Goal: Task Accomplishment & Management: Complete application form

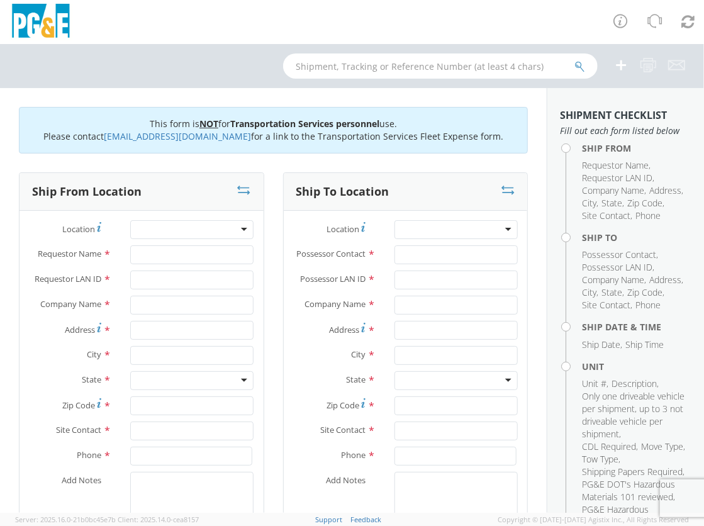
click at [355, 18] on div at bounding box center [352, 22] width 704 height 44
click at [182, 227] on div at bounding box center [191, 229] width 123 height 19
click at [238, 233] on div at bounding box center [191, 229] width 123 height 19
click at [240, 230] on div at bounding box center [191, 229] width 123 height 19
drag, startPoint x: 186, startPoint y: 232, endPoint x: 110, endPoint y: 231, distance: 76.2
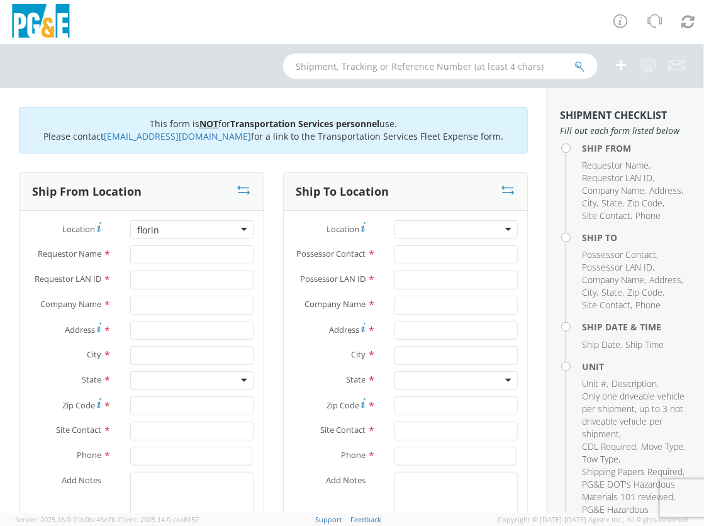
click at [110, 231] on div "Location *" at bounding box center [142, 229] width 244 height 19
type input "f"
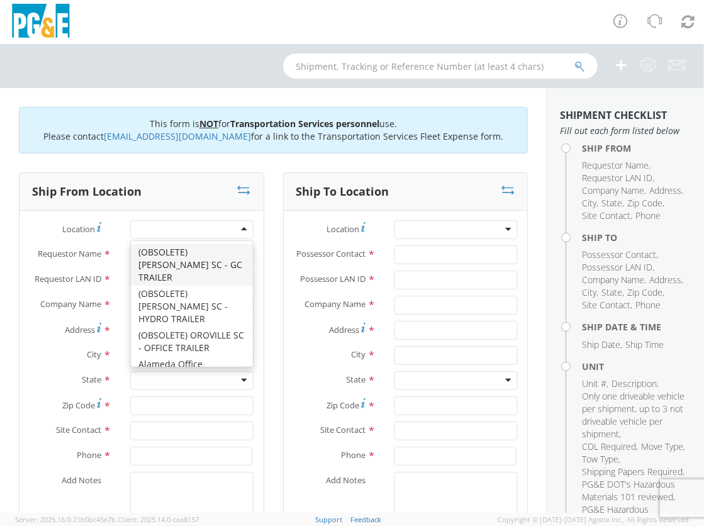
click at [239, 230] on div at bounding box center [191, 229] width 123 height 19
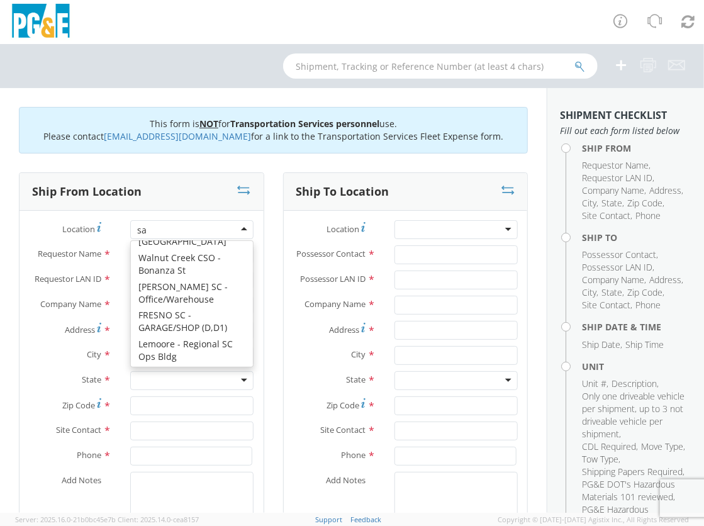
scroll to position [3, 0]
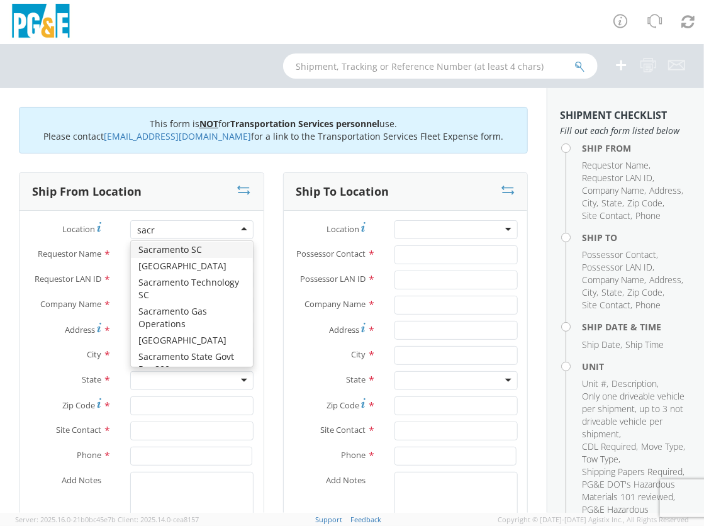
type input "sacra"
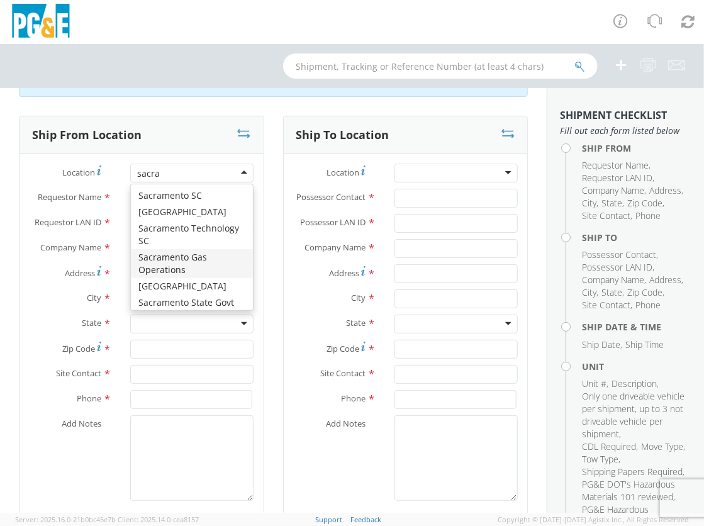
scroll to position [0, 0]
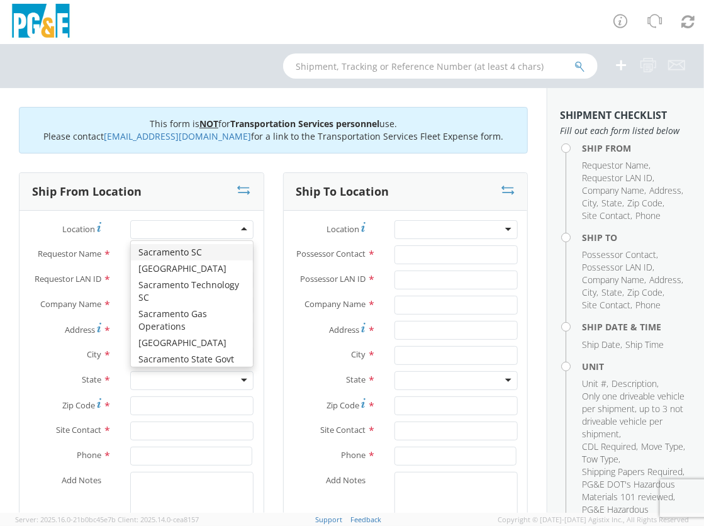
type input "PG&E"
type input "[STREET_ADDRESS][PERSON_NAME]"
type input "SACRAMENTO"
type input "95826"
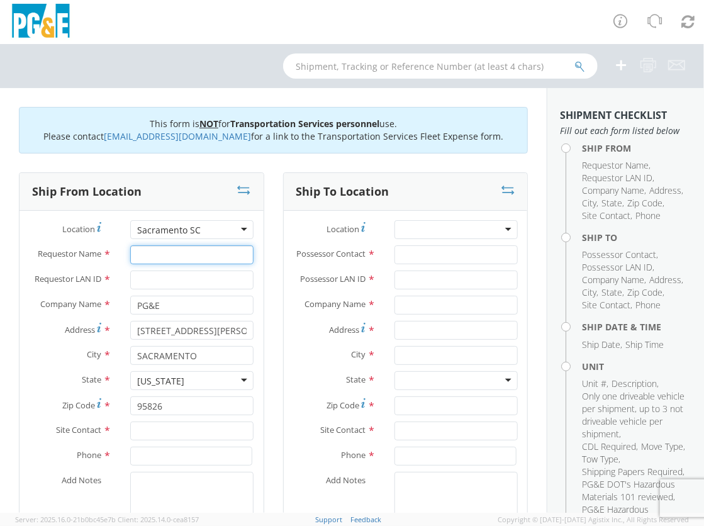
click at [172, 252] on input "Requestor Name *" at bounding box center [191, 254] width 123 height 19
type input "N"
type input "[PERSON_NAME]"
type input "mccj"
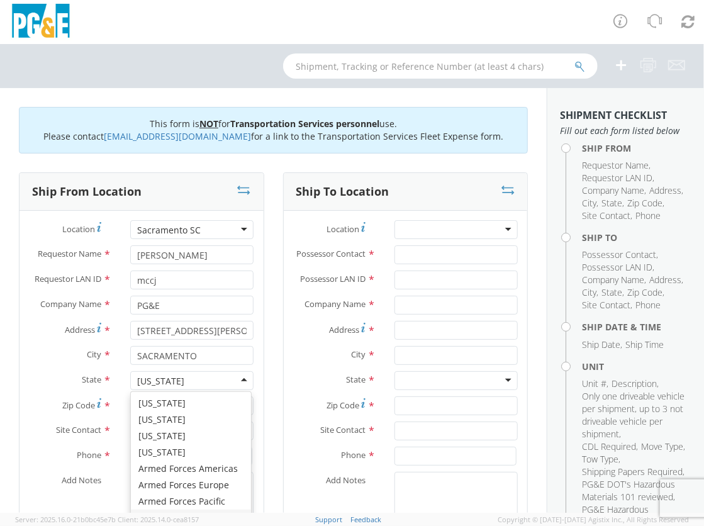
scroll to position [27, 0]
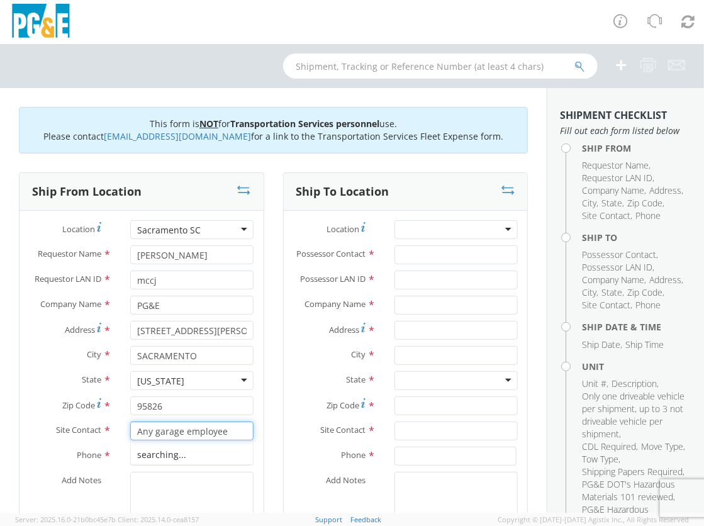
type input "Any garage employee"
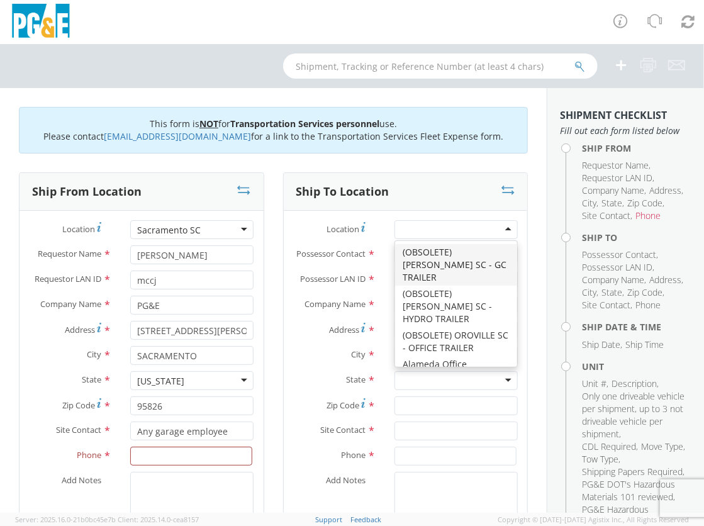
click at [506, 230] on div at bounding box center [456, 229] width 123 height 19
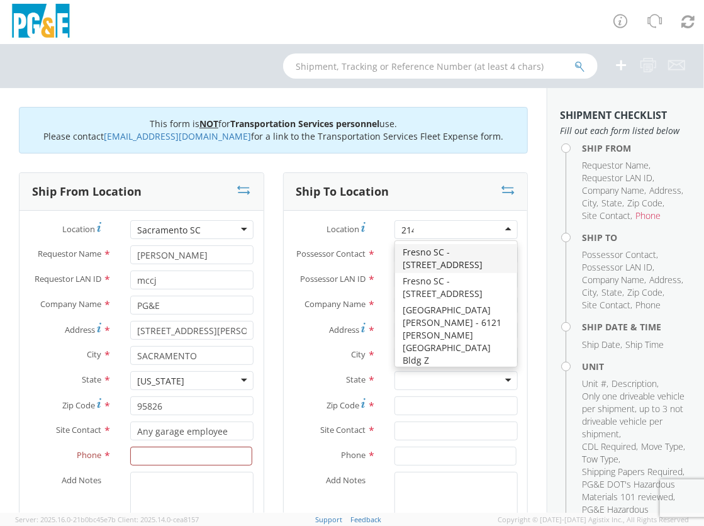
type input "2141"
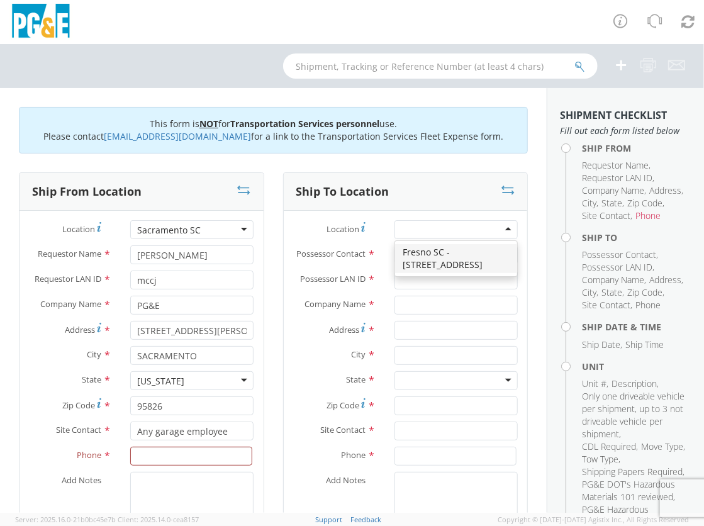
type input "PG&E"
type input "[STREET_ADDRESS]"
type input "[GEOGRAPHIC_DATA]"
type input "93725"
type input "[PHONE_NUMBER]"
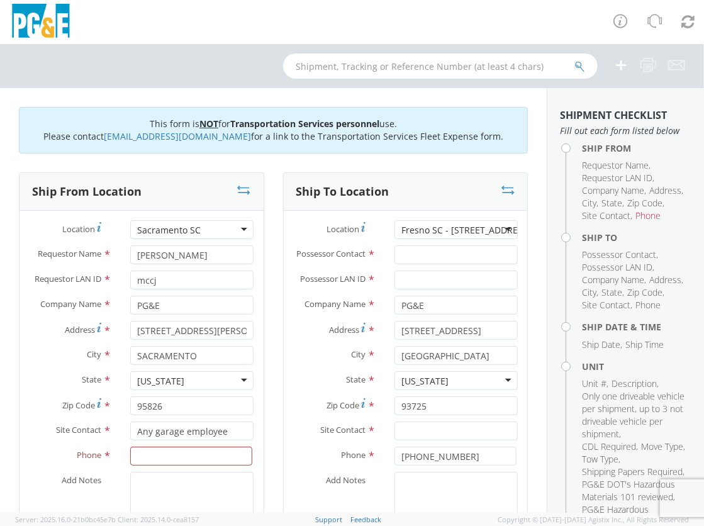
scroll to position [0, 0]
click at [473, 251] on input "Possessor Contact *" at bounding box center [456, 254] width 123 height 19
type input "[PERSON_NAME]"
type input "mccj"
click at [421, 441] on input "text" at bounding box center [456, 431] width 123 height 19
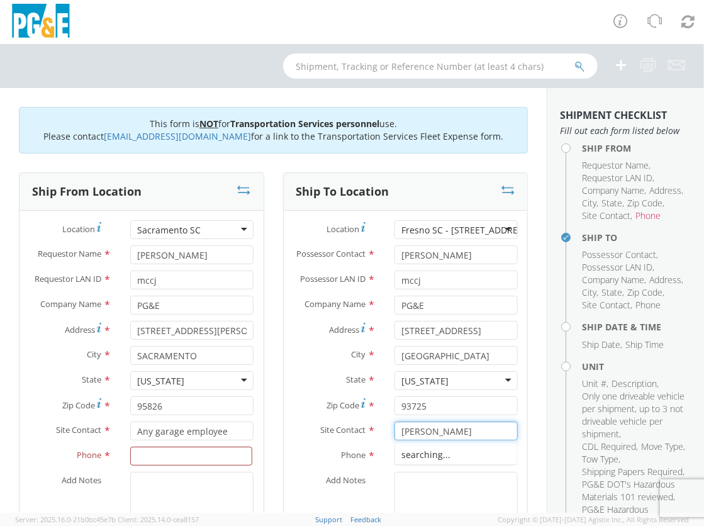
type input "[PERSON_NAME]"
type input "[PHONE_NUMBER]"
click at [176, 458] on input at bounding box center [191, 456] width 122 height 19
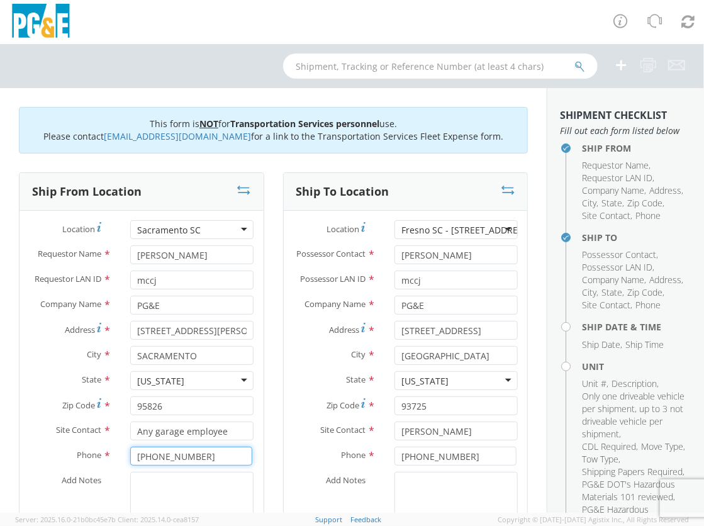
type input "[PHONE_NUMBER]"
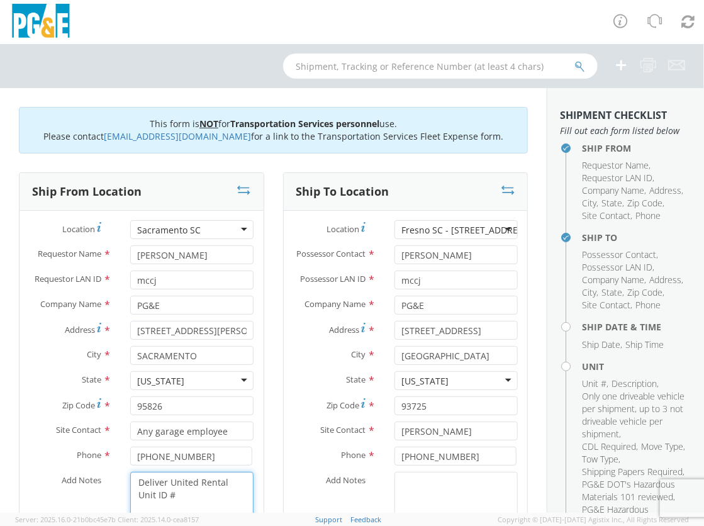
click at [185, 495] on textarea "Deliver United Rental Unit ID #" at bounding box center [191, 515] width 123 height 86
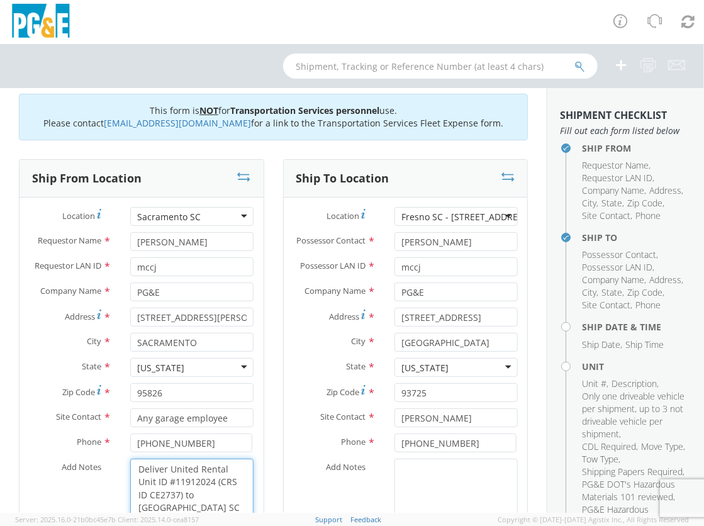
click at [133, 505] on textarea "Deliver United Rental Unit ID #11912024 (CRS ID CE2737) to [GEOGRAPHIC_DATA] SC…" at bounding box center [191, 502] width 123 height 86
click at [234, 507] on textarea "Deliver United Rental Unit ID #11912024 (CRS ID CE2737) to [GEOGRAPHIC_DATA] SC…" at bounding box center [191, 502] width 123 height 86
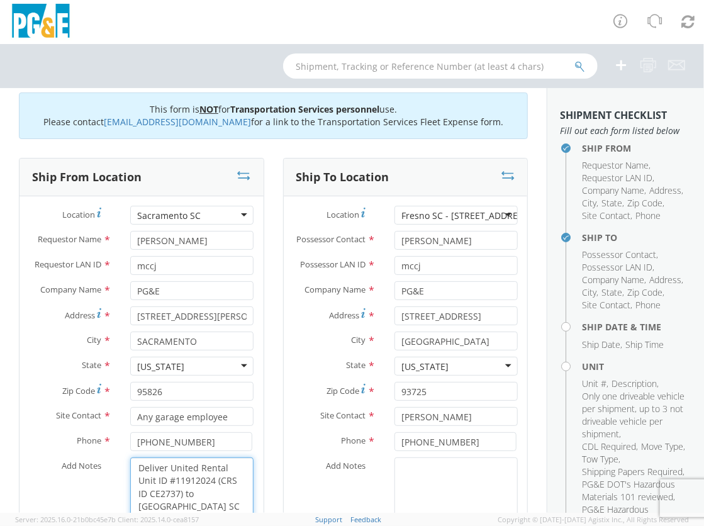
drag, startPoint x: 239, startPoint y: 507, endPoint x: 132, endPoint y: 461, distance: 115.6
click at [132, 461] on textarea "Deliver United Rental Unit ID #11912024 (CRS ID CE2737) to [GEOGRAPHIC_DATA] SC…" at bounding box center [191, 501] width 123 height 86
type textarea "Deliver United Rental Unit ID #11912024 (CRS ID CE2737) to [GEOGRAPHIC_DATA] SC…"
click at [421, 478] on textarea "Add Notes *" at bounding box center [456, 501] width 123 height 86
paste textarea "Deliver United Rental Unit ID #11912024 (CRS ID CE2737) to [GEOGRAPHIC_DATA] SC…"
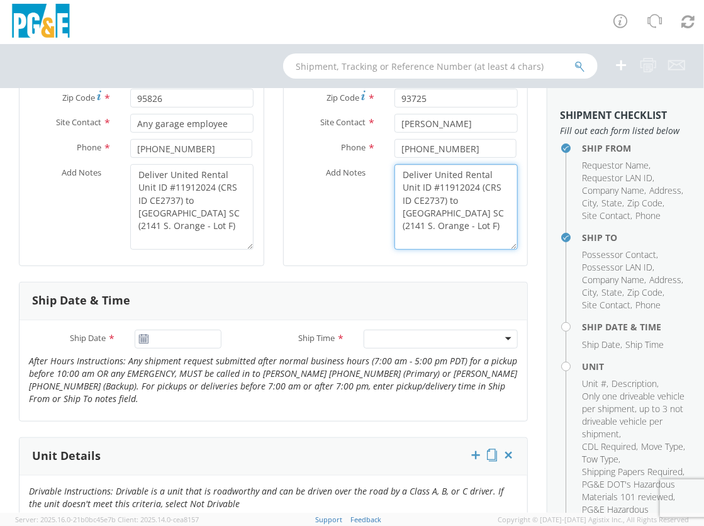
scroll to position [308, 0]
type textarea "Deliver United Rental Unit ID #11912024 (CRS ID CE2737) to [GEOGRAPHIC_DATA] SC…"
click at [139, 344] on icon at bounding box center [143, 339] width 11 height 10
click at [140, 344] on icon at bounding box center [143, 339] width 11 height 10
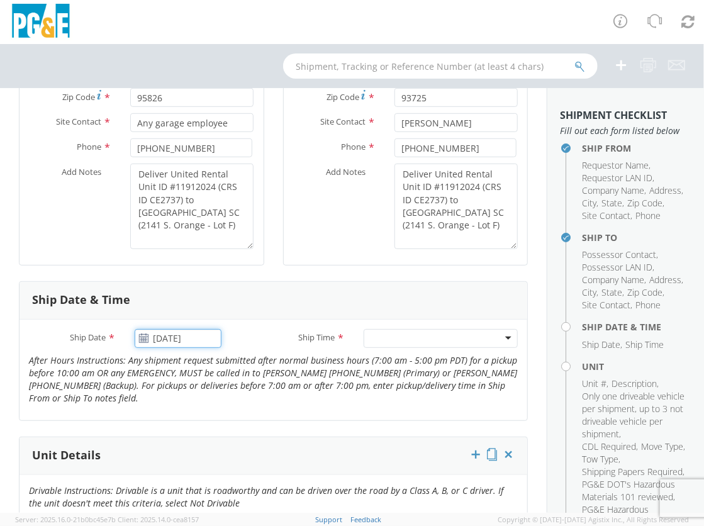
click at [182, 346] on input "[DATE]" at bounding box center [178, 338] width 87 height 19
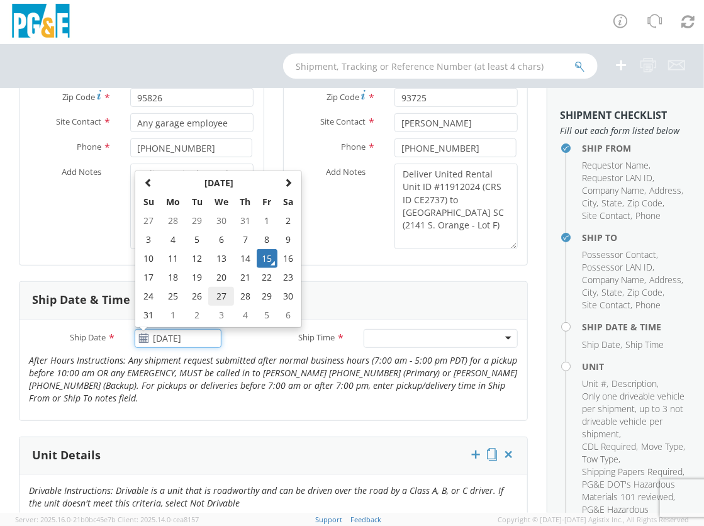
click at [222, 306] on td "27" at bounding box center [221, 296] width 26 height 19
type input "[DATE]"
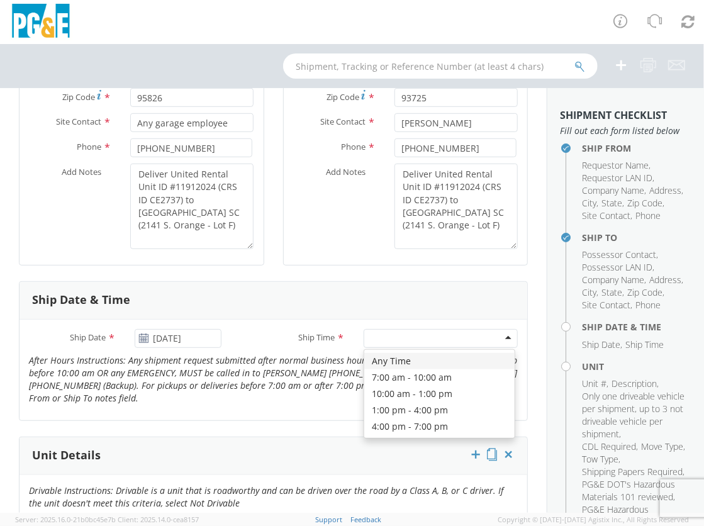
click at [401, 346] on div at bounding box center [441, 338] width 154 height 19
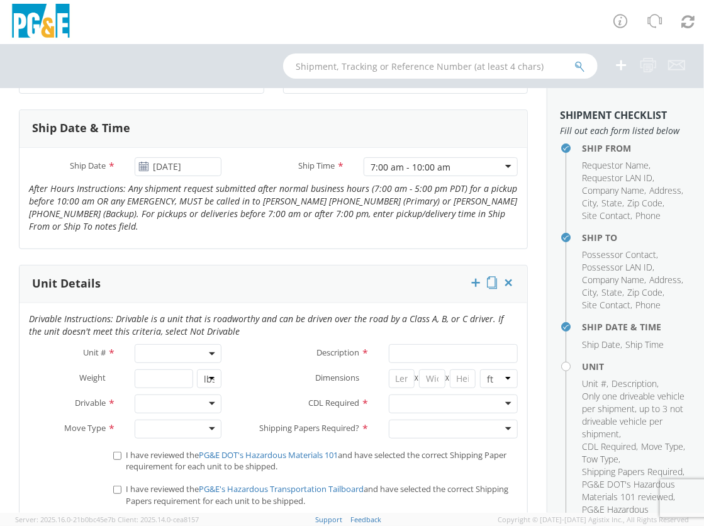
scroll to position [537, 0]
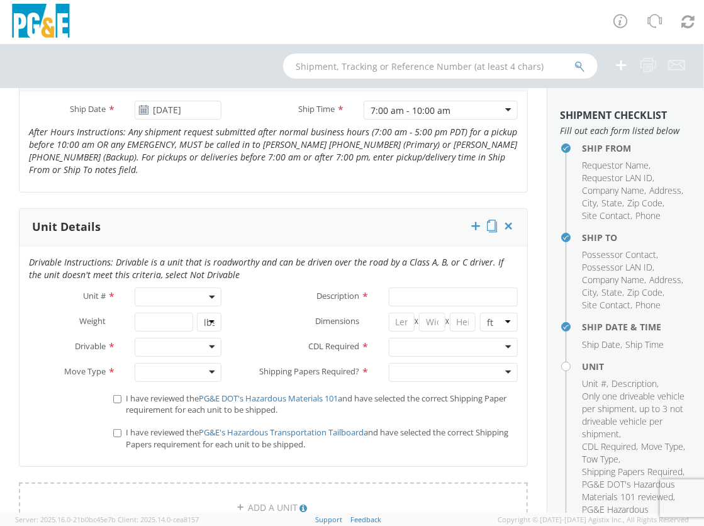
click at [203, 298] on span at bounding box center [178, 297] width 87 height 19
click at [166, 325] on input "search" at bounding box center [177, 317] width 79 height 19
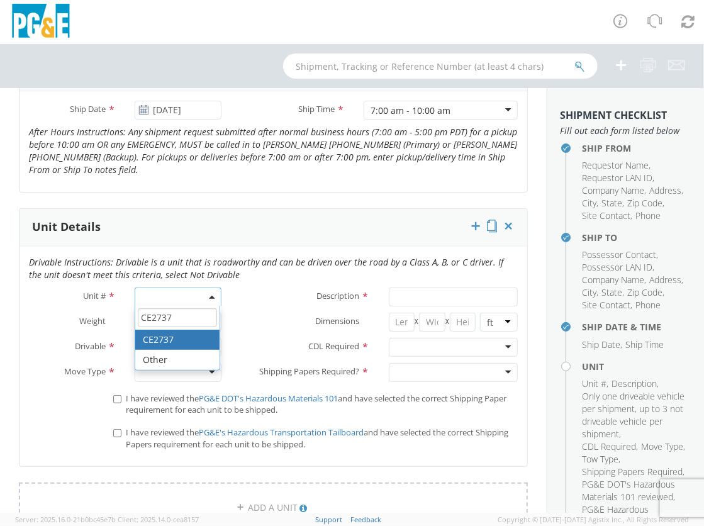
type input "CE2737"
type input "PICKUP; 3/4T 4X4"
select select "CE2737"
select select "? string: ?"
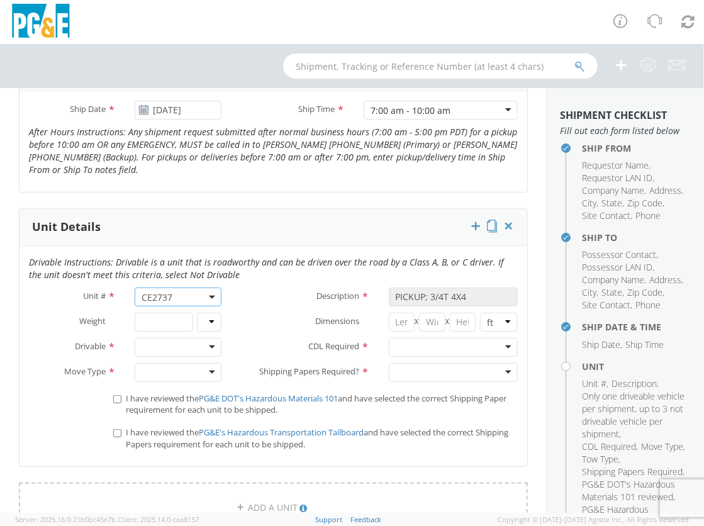
click at [163, 354] on div at bounding box center [178, 347] width 87 height 19
type input "d"
click at [167, 377] on div at bounding box center [178, 372] width 87 height 19
click at [408, 355] on div at bounding box center [453, 347] width 129 height 19
click at [417, 380] on div at bounding box center [453, 372] width 129 height 19
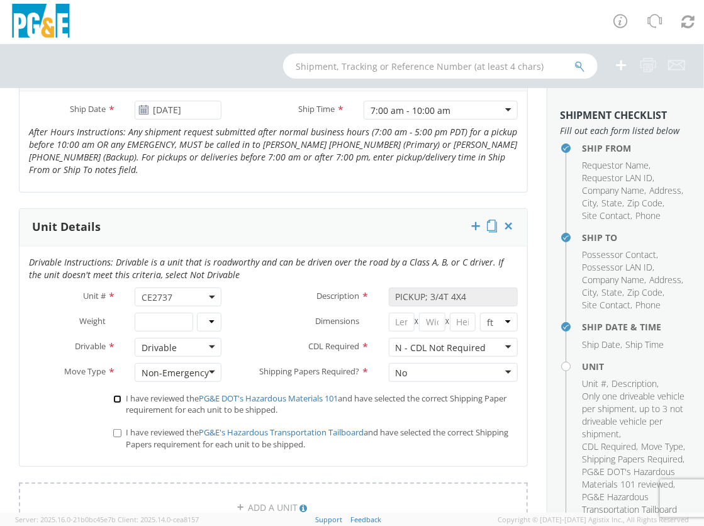
click at [113, 403] on input "I have reviewed the PG&E DOT's Hazardous Materials 101 and have selected the co…" at bounding box center [117, 399] width 8 height 8
checkbox input "true"
click at [115, 437] on input "I have reviewed the PG&E's Hazardous Transportation Tailboard and have selected…" at bounding box center [117, 433] width 8 height 8
checkbox input "true"
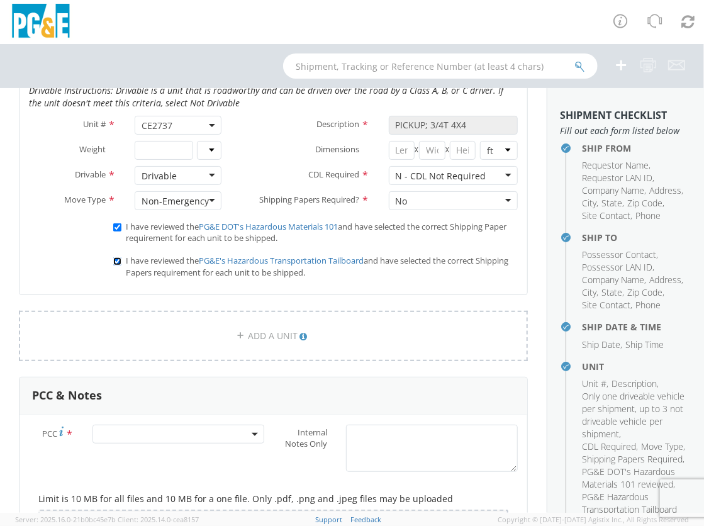
scroll to position [766, 0]
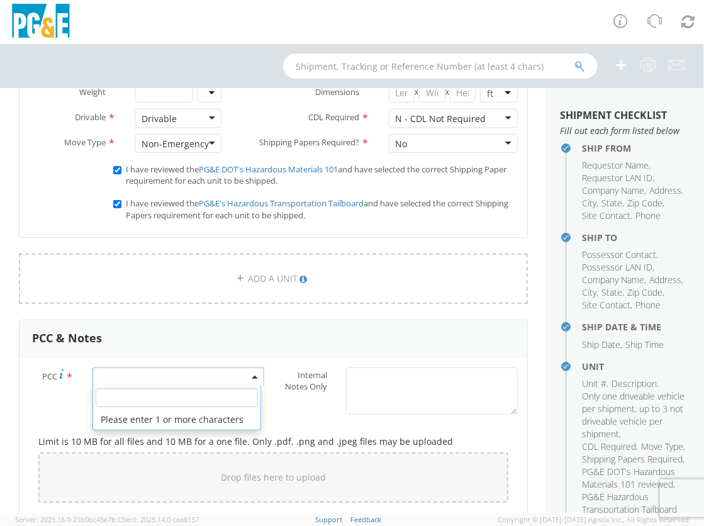
click at [159, 381] on span at bounding box center [179, 377] width 172 height 19
click at [161, 405] on input "number" at bounding box center [177, 397] width 162 height 19
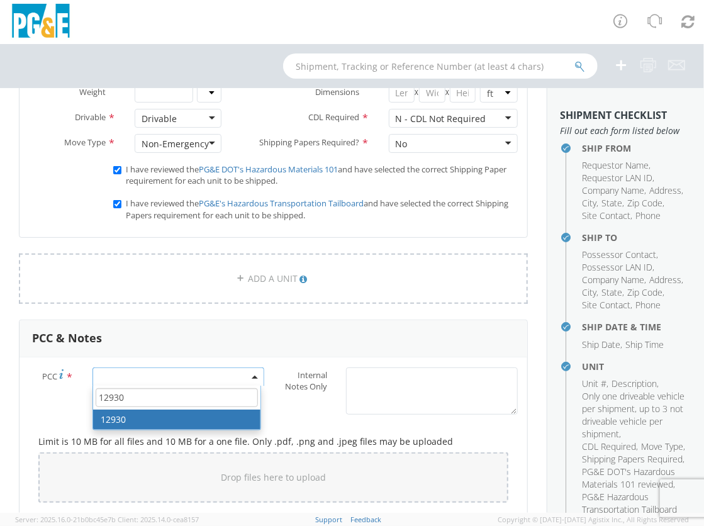
type input "12930"
select select "12930"
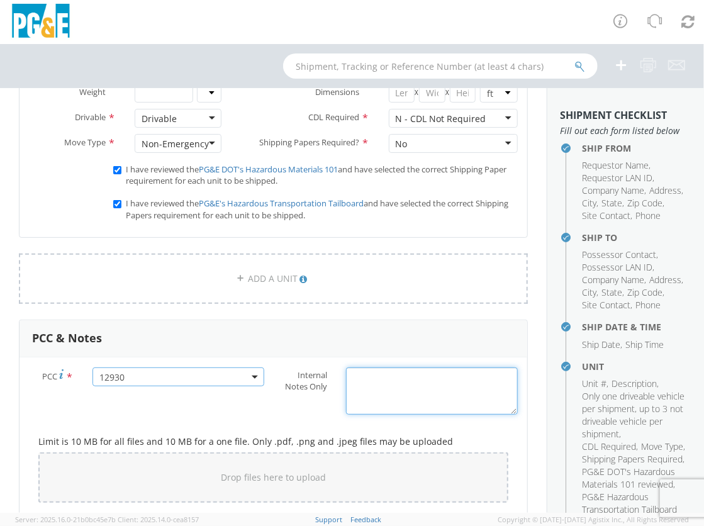
click at [388, 388] on textarea "Internal Notes Only *" at bounding box center [432, 391] width 172 height 47
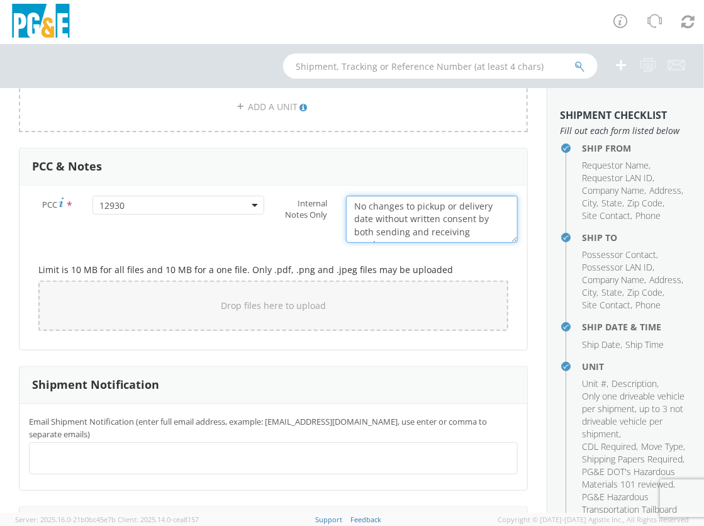
scroll to position [995, 0]
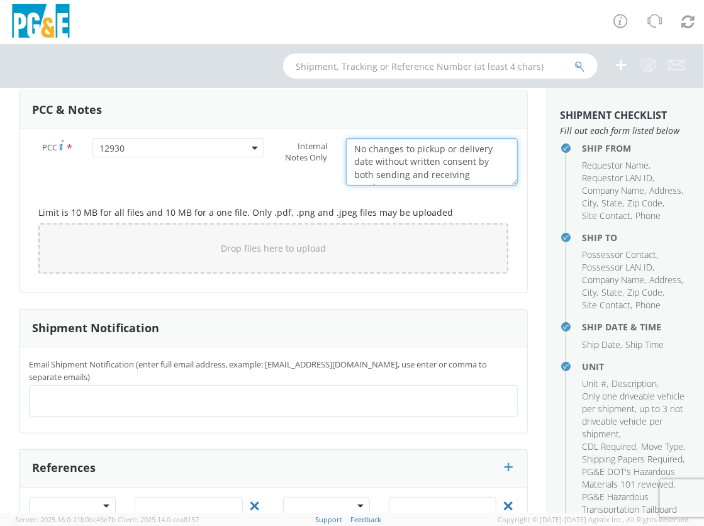
type textarea "No changes to pickup or delivery date without written consent by both sending a…"
click at [136, 395] on div at bounding box center [273, 401] width 489 height 32
click at [55, 396] on ul at bounding box center [274, 401] width 478 height 21
type input "[EMAIL_ADDRESS][DOMAIN_NAME]"
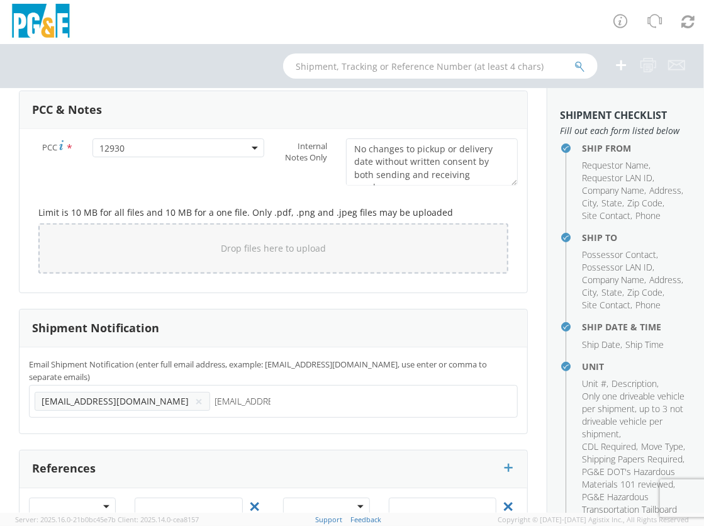
type input "[EMAIL_ADDRESS][DOMAIN_NAME]"
click at [240, 408] on ul "[EMAIL_ADDRESS][DOMAIN_NAME] × [EMAIL_ADDRESS][DOMAIN_NAME] ×" at bounding box center [274, 401] width 478 height 21
type input "[EMAIL_ADDRESS][DOMAIN_NAME]"
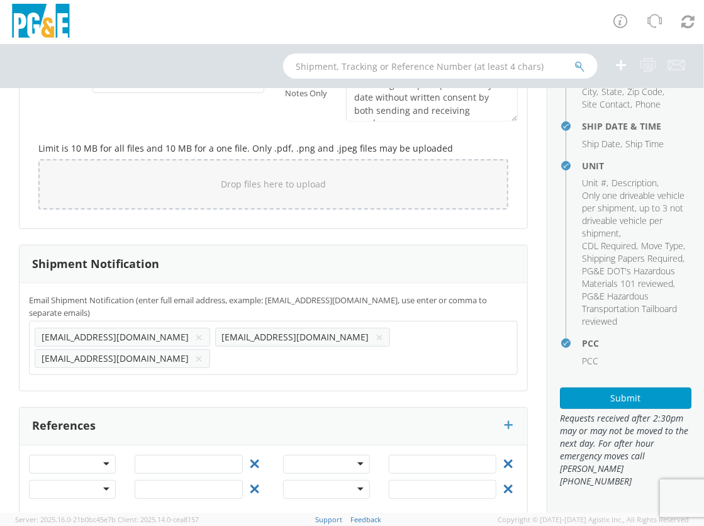
scroll to position [238, 0]
click at [605, 409] on button "Submit" at bounding box center [626, 398] width 132 height 21
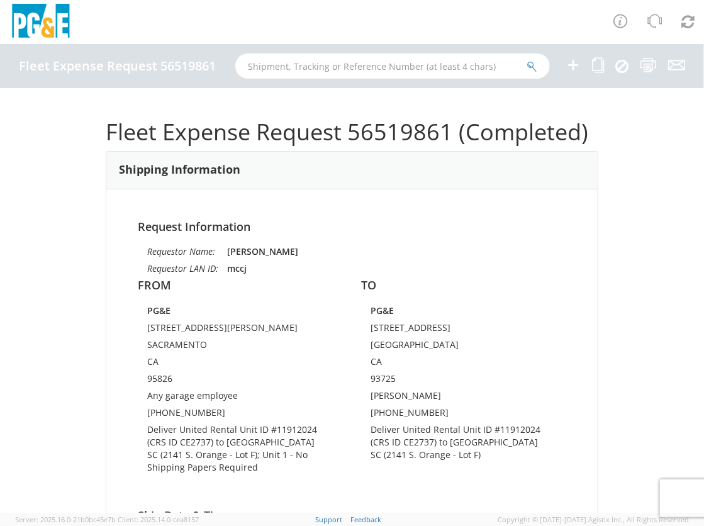
click at [639, 163] on div "Fleet Expense Request 56519861 (Completed) Shipping Information Request Informa…" at bounding box center [352, 300] width 704 height 425
